Goal: Transaction & Acquisition: Purchase product/service

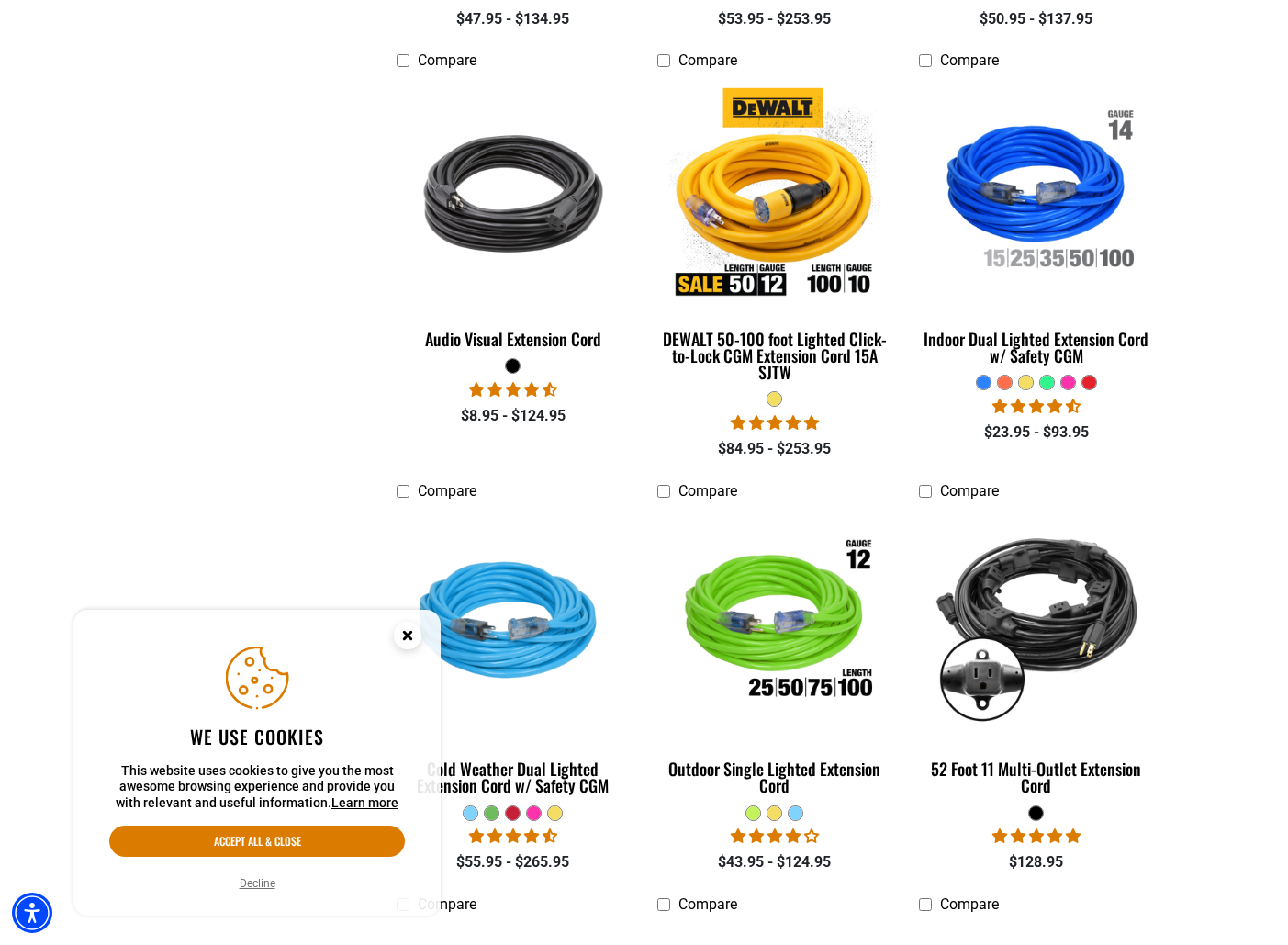
scroll to position [934, 0]
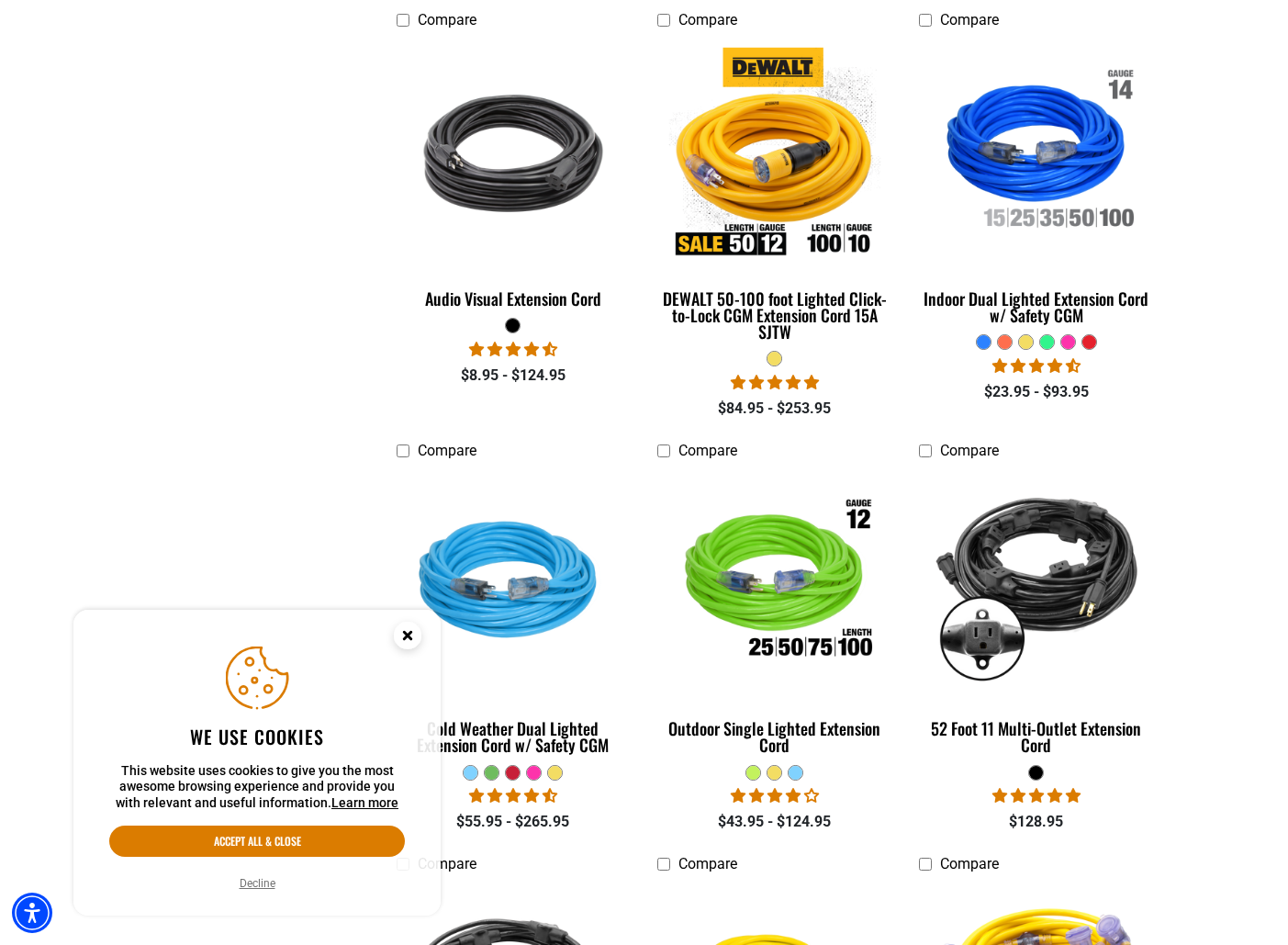
click at [412, 629] on circle "Cookie Consent" at bounding box center [408, 636] width 27 height 27
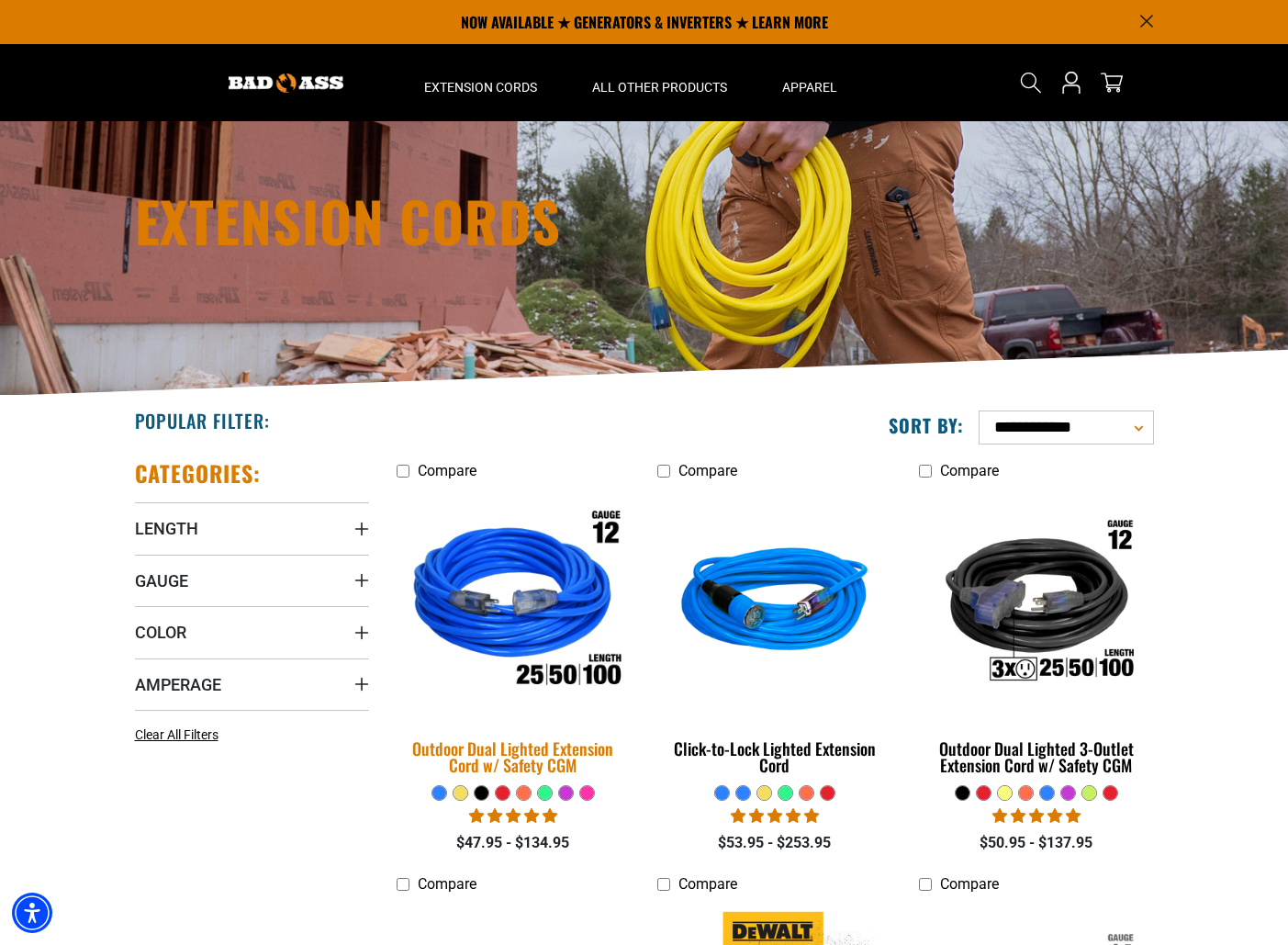
scroll to position [69, 0]
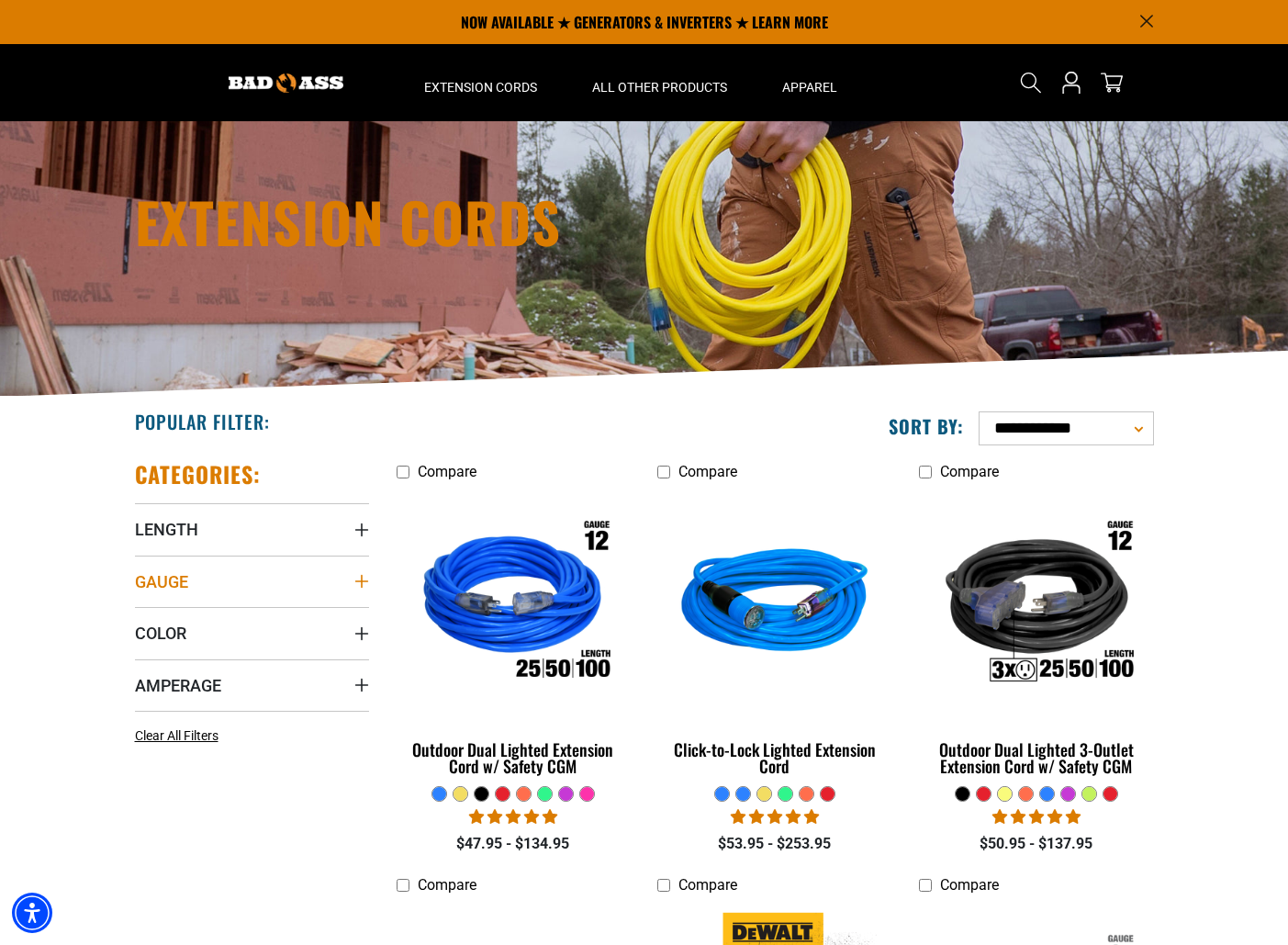
click at [333, 563] on summary "Gauge" at bounding box center [252, 581] width 234 height 52
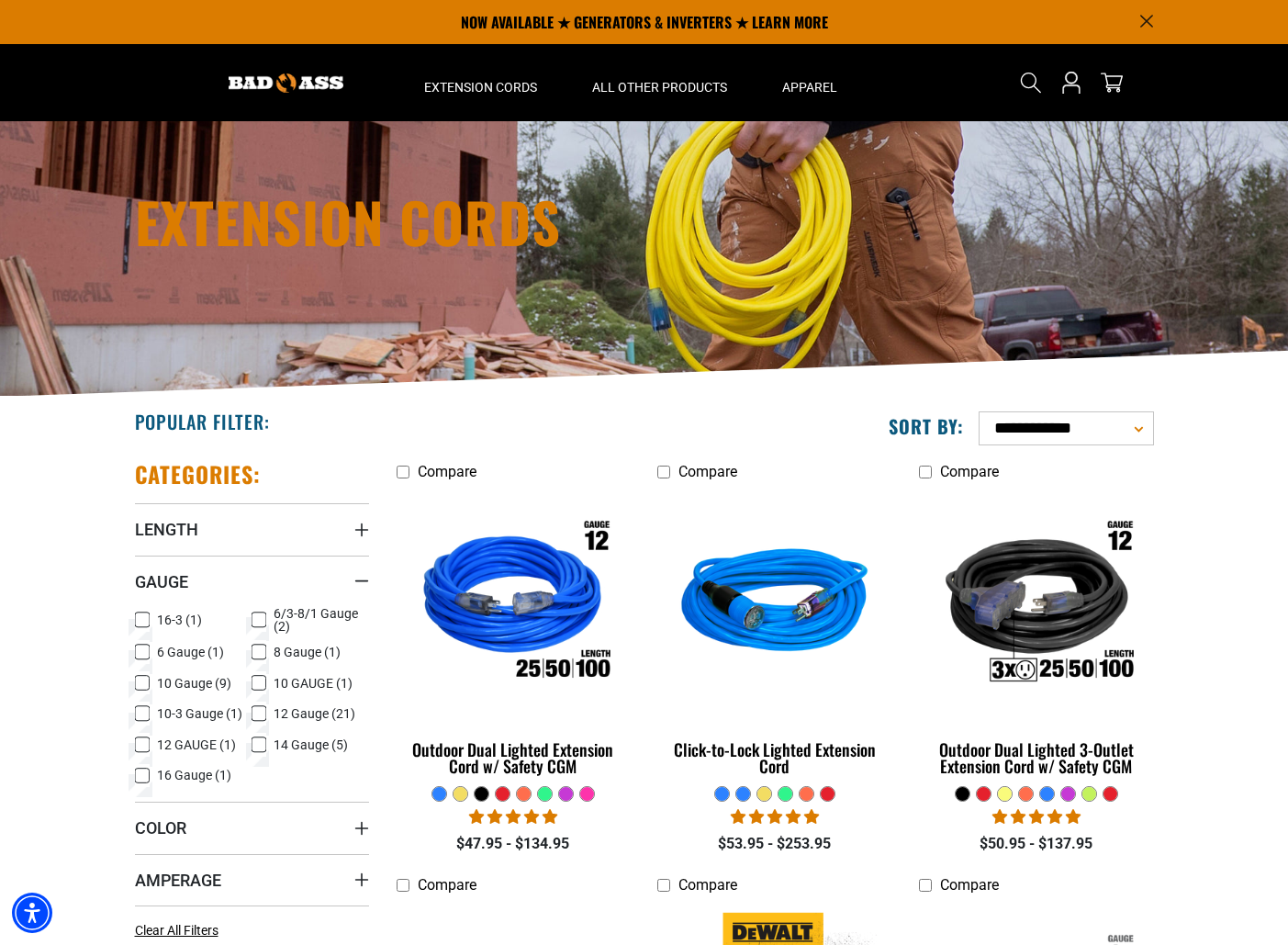
click at [135, 619] on icon at bounding box center [142, 620] width 15 height 24
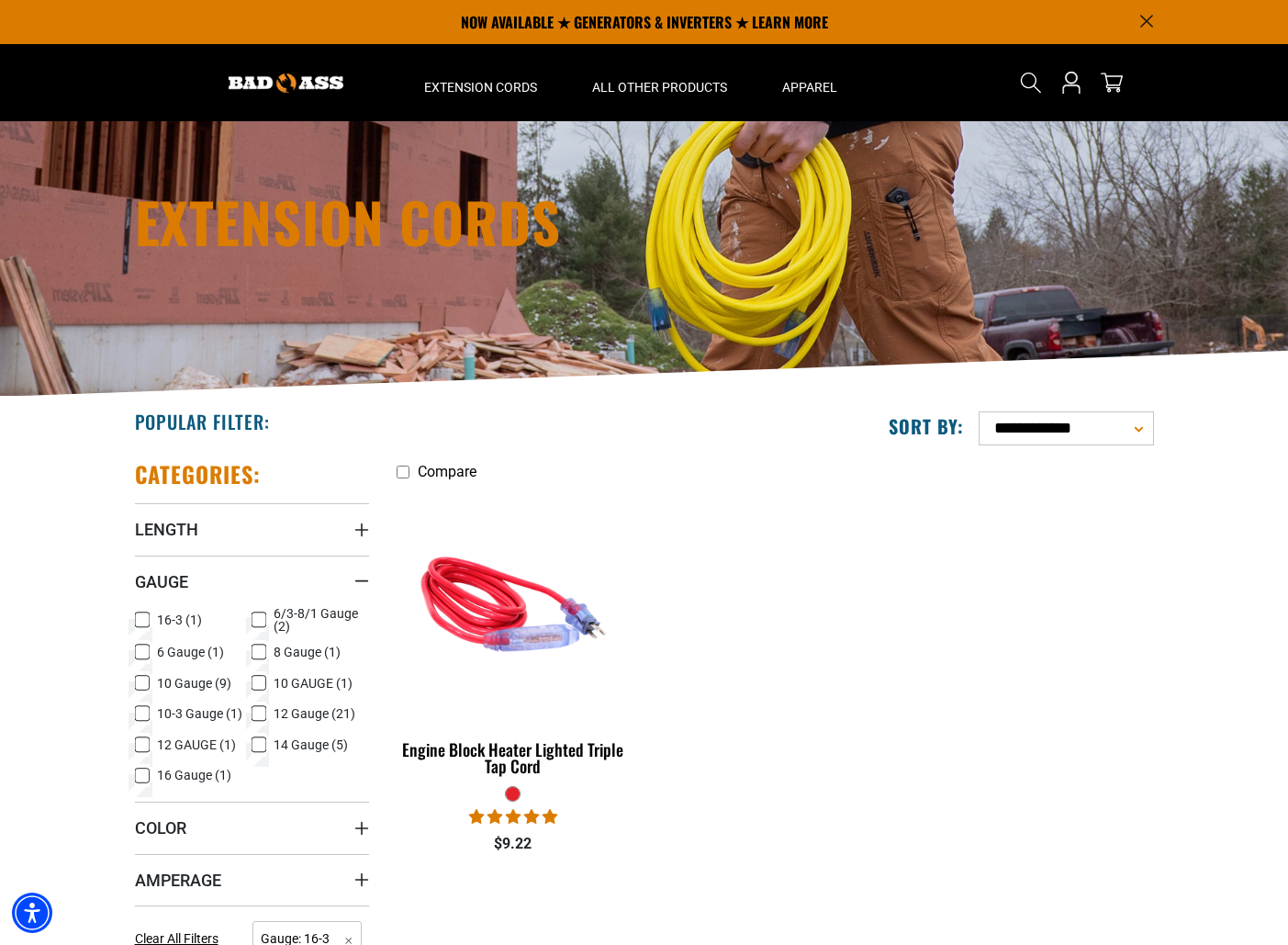
click at [139, 617] on icon at bounding box center [142, 620] width 11 height 10
click at [252, 654] on icon at bounding box center [259, 652] width 15 height 24
